Goal: Information Seeking & Learning: Compare options

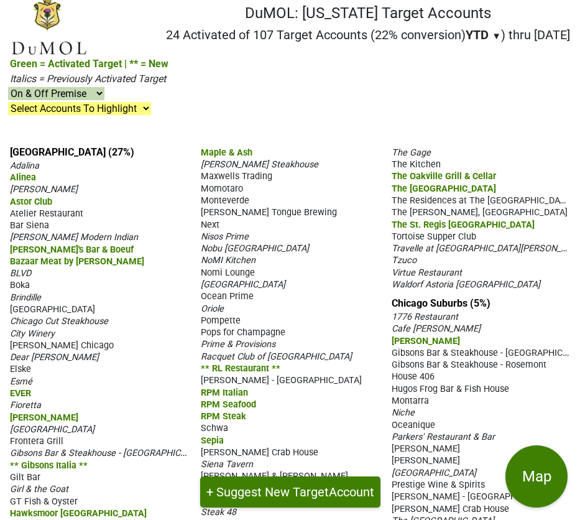
scroll to position [28, 0]
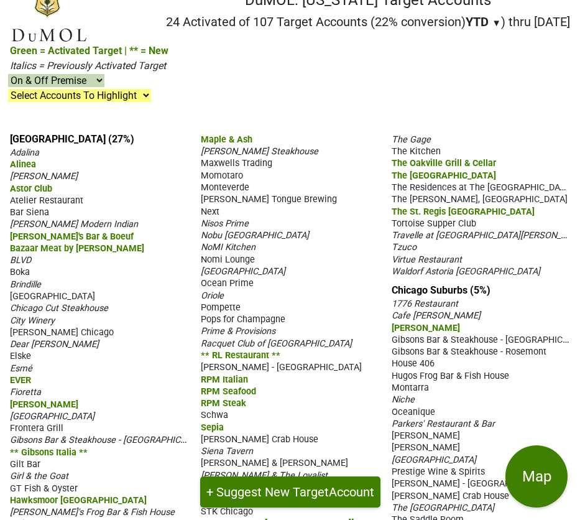
drag, startPoint x: 14, startPoint y: 151, endPoint x: 7, endPoint y: 191, distance: 41.0
click at [7, 191] on div "[GEOGRAPHIC_DATA] (27%) [PERSON_NAME] [GEOGRAPHIC_DATA][PERSON_NAME] Club Ateli…" at bounding box center [290, 357] width 580 height 468
click at [14, 147] on span "Adalina" at bounding box center [24, 152] width 29 height 11
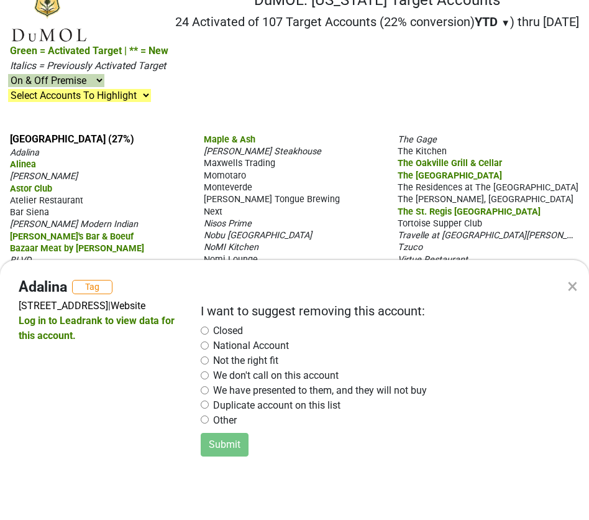
drag, startPoint x: 11, startPoint y: 150, endPoint x: 18, endPoint y: 210, distance: 60.8
click at [16, 214] on div "× Adalina Tag [STREET_ADDRESS] | Website Log in to Leadrank to view data for th…" at bounding box center [294, 260] width 589 height 520
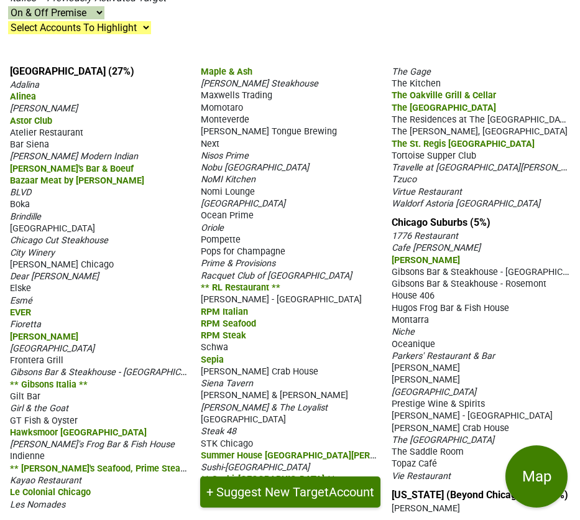
scroll to position [99, 0]
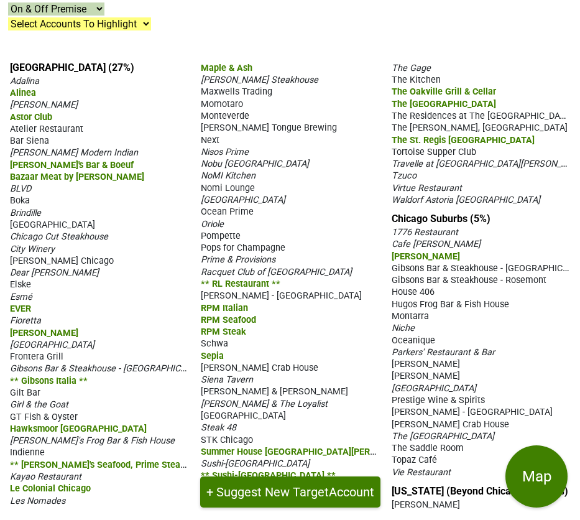
drag, startPoint x: 9, startPoint y: 152, endPoint x: 96, endPoint y: 486, distance: 344.3
click at [97, 499] on div "[GEOGRAPHIC_DATA] (27%) [PERSON_NAME] [GEOGRAPHIC_DATA][PERSON_NAME] Club Ateli…" at bounding box center [290, 286] width 580 height 468
copy section "Loremip Dolors Ametco Adipi Elit Seddoei Temporinci Utl Etdol Magnaa Enimad Min…"
click at [217, 68] on span "Maple & Ash" at bounding box center [227, 68] width 52 height 11
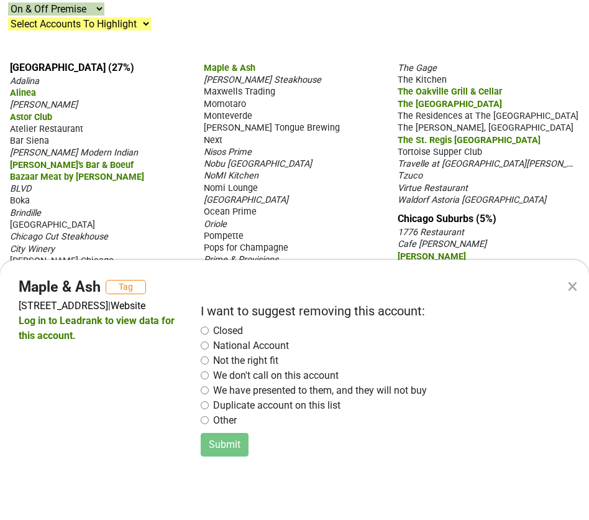
click at [574, 287] on div "×" at bounding box center [573, 286] width 11 height 30
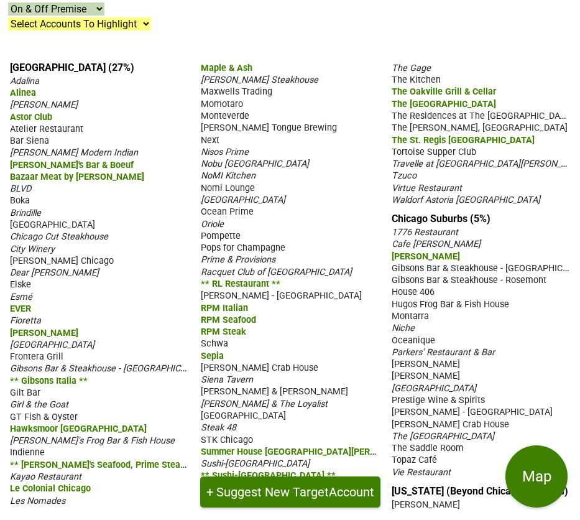
drag, startPoint x: 201, startPoint y: 65, endPoint x: 296, endPoint y: 457, distance: 403.1
click at [304, 473] on section "[GEOGRAPHIC_DATA] (27%) [PERSON_NAME] [GEOGRAPHIC_DATA][PERSON_NAME] Club Ateli…" at bounding box center [290, 286] width 560 height 448
copy section "Maple & Ash [PERSON_NAME] Steakhouse Maxwells Trading Momotaro Monteverde [PERS…"
drag, startPoint x: 396, startPoint y: 60, endPoint x: 385, endPoint y: 62, distance: 10.7
click at [396, 60] on div "[GEOGRAPHIC_DATA] (27%) [PERSON_NAME] [GEOGRAPHIC_DATA][PERSON_NAME] Club Ateli…" at bounding box center [290, 286] width 580 height 468
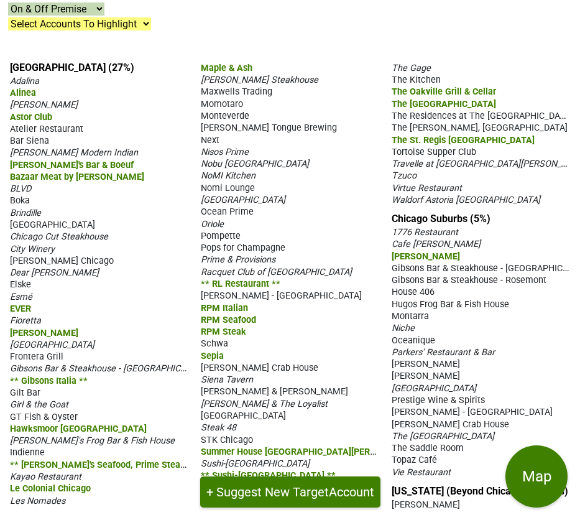
drag, startPoint x: 392, startPoint y: 65, endPoint x: 507, endPoint y: 208, distance: 184.0
click at [507, 211] on div "[GEOGRAPHIC_DATA] (27%) [PERSON_NAME] [GEOGRAPHIC_DATA][PERSON_NAME] Club Ateli…" at bounding box center [290, 286] width 580 height 468
copy div "The Gage The Kitchen The Oakville Grill & Cellar The [GEOGRAPHIC_DATA] The Resi…"
